Goal: Transaction & Acquisition: Purchase product/service

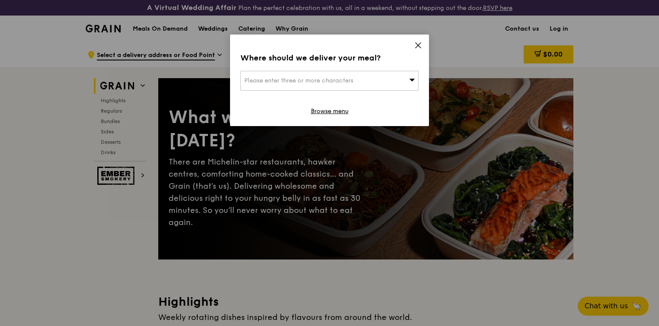
click at [415, 45] on icon at bounding box center [418, 45] width 8 height 8
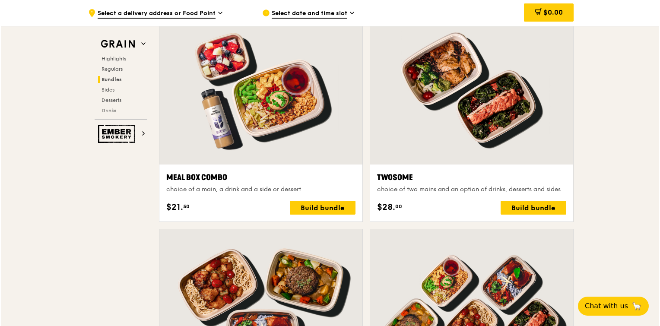
scroll to position [1297, 0]
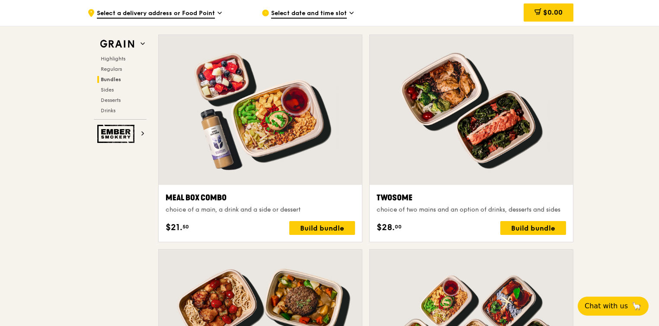
click at [285, 126] on div at bounding box center [260, 110] width 203 height 150
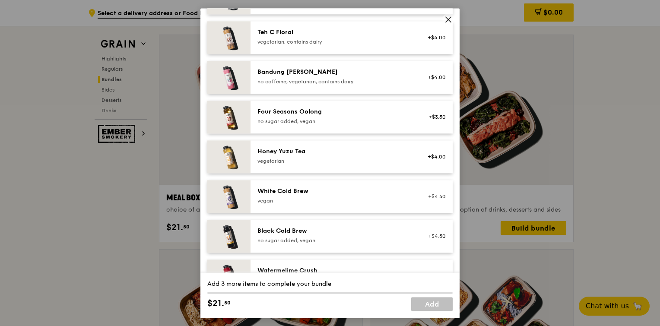
scroll to position [1018, 0]
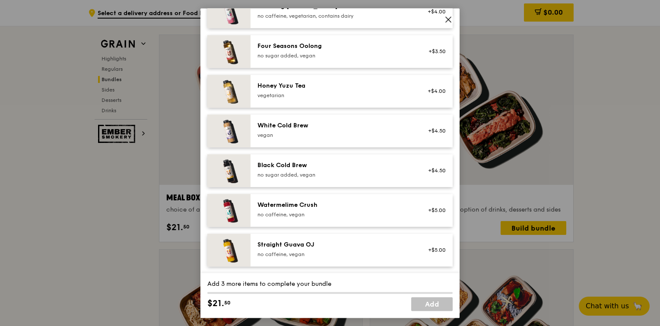
click at [449, 19] on icon at bounding box center [448, 19] width 5 height 5
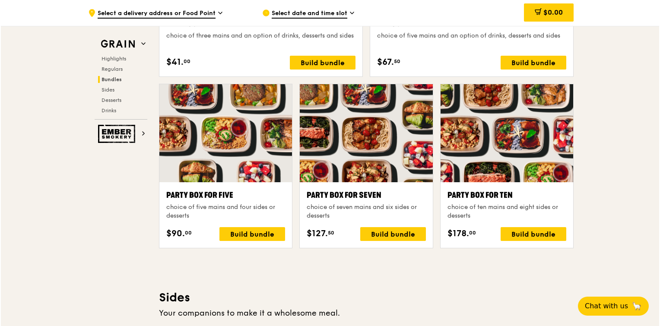
scroll to position [1686, 0]
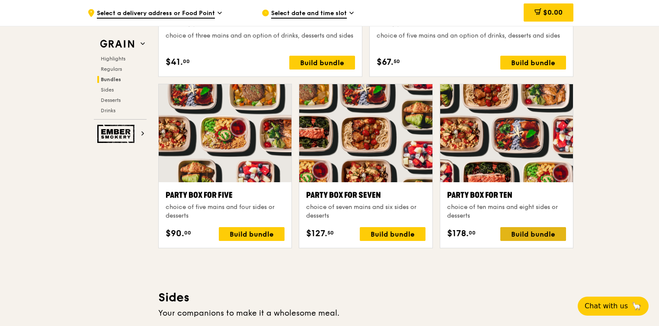
click at [540, 229] on div "Build bundle" at bounding box center [533, 234] width 66 height 14
click at [531, 232] on div "Build bundle" at bounding box center [533, 234] width 66 height 14
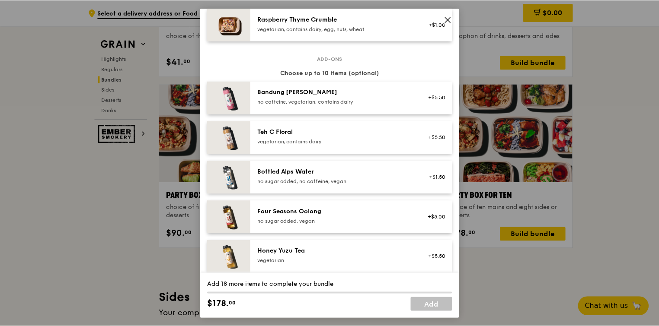
scroll to position [931, 0]
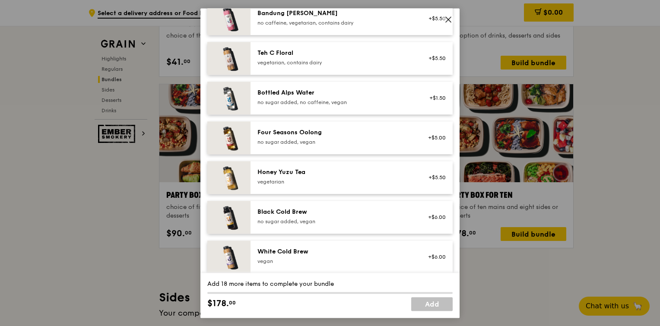
click at [447, 18] on icon at bounding box center [448, 19] width 5 height 5
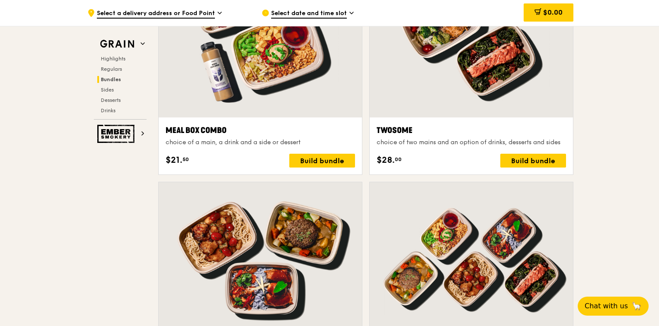
scroll to position [1253, 0]
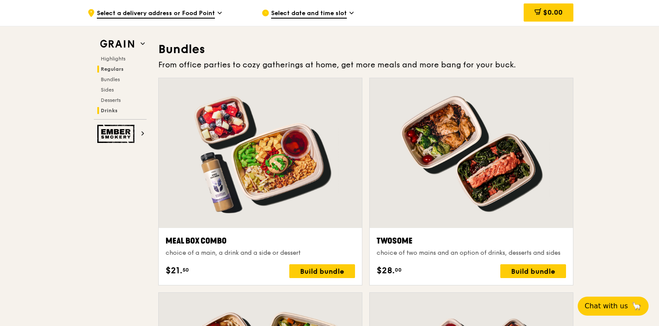
click at [112, 111] on span "Drinks" at bounding box center [109, 111] width 17 height 6
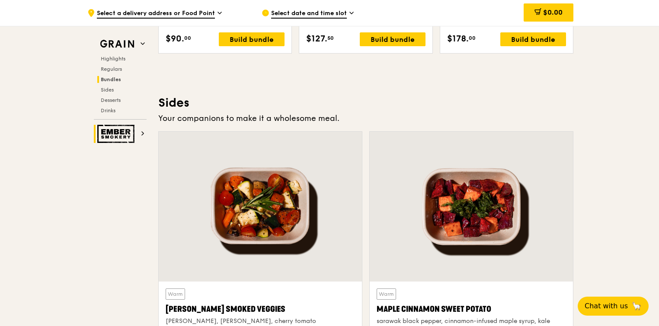
scroll to position [1751, 0]
